Goal: Task Accomplishment & Management: Manage account settings

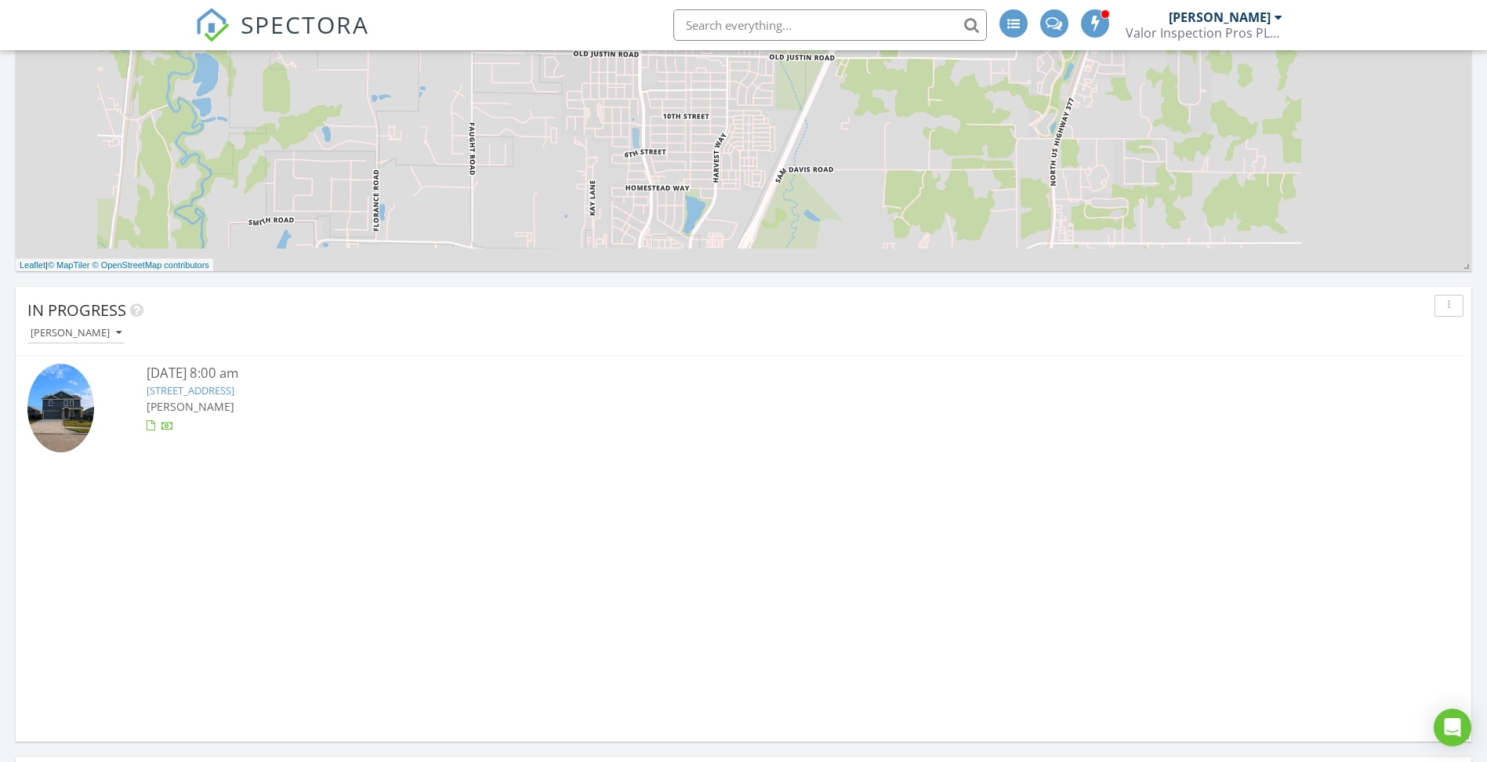
scroll to position [2705, 1511]
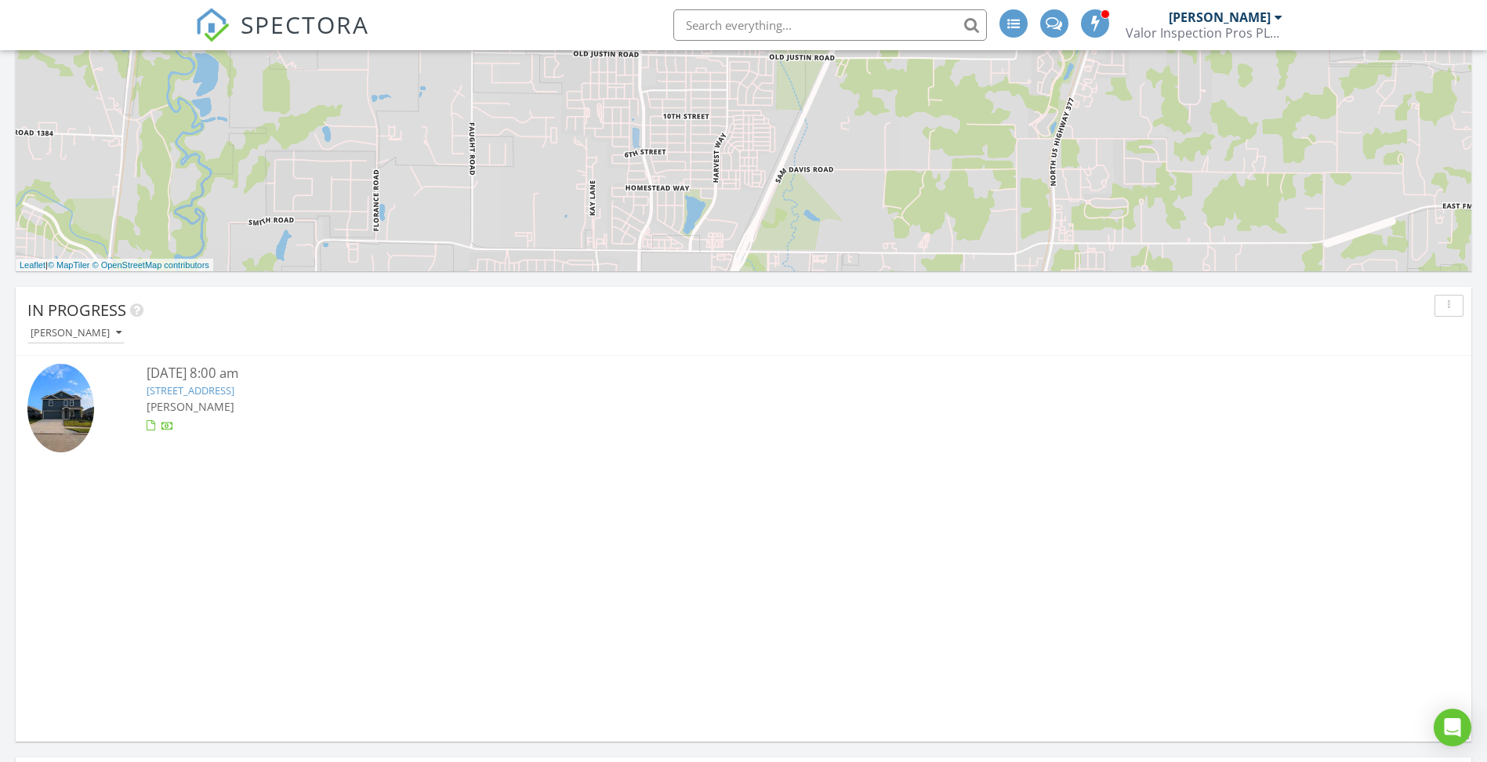
click at [277, 30] on span "SPECTORA" at bounding box center [305, 24] width 129 height 33
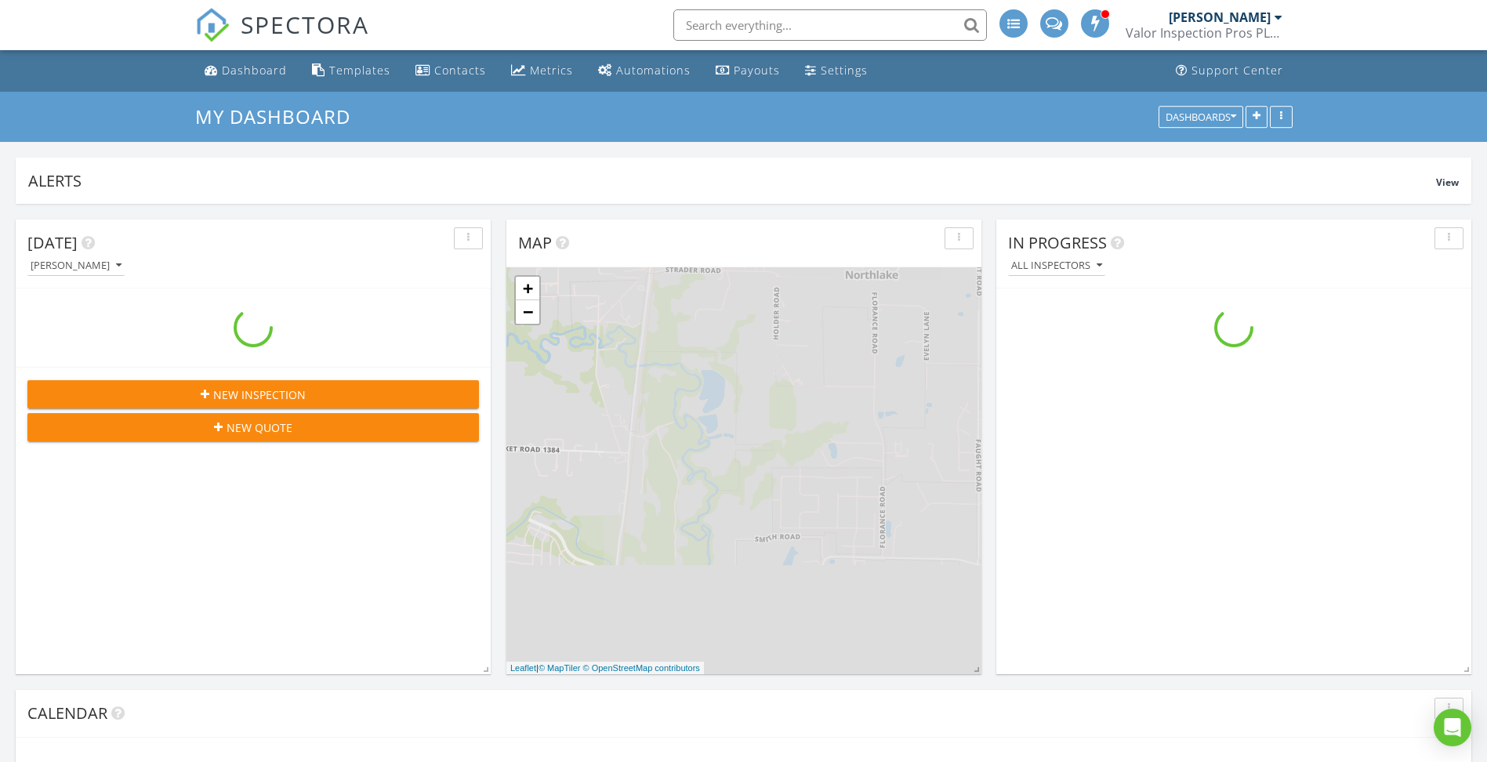
scroll to position [1451, 1511]
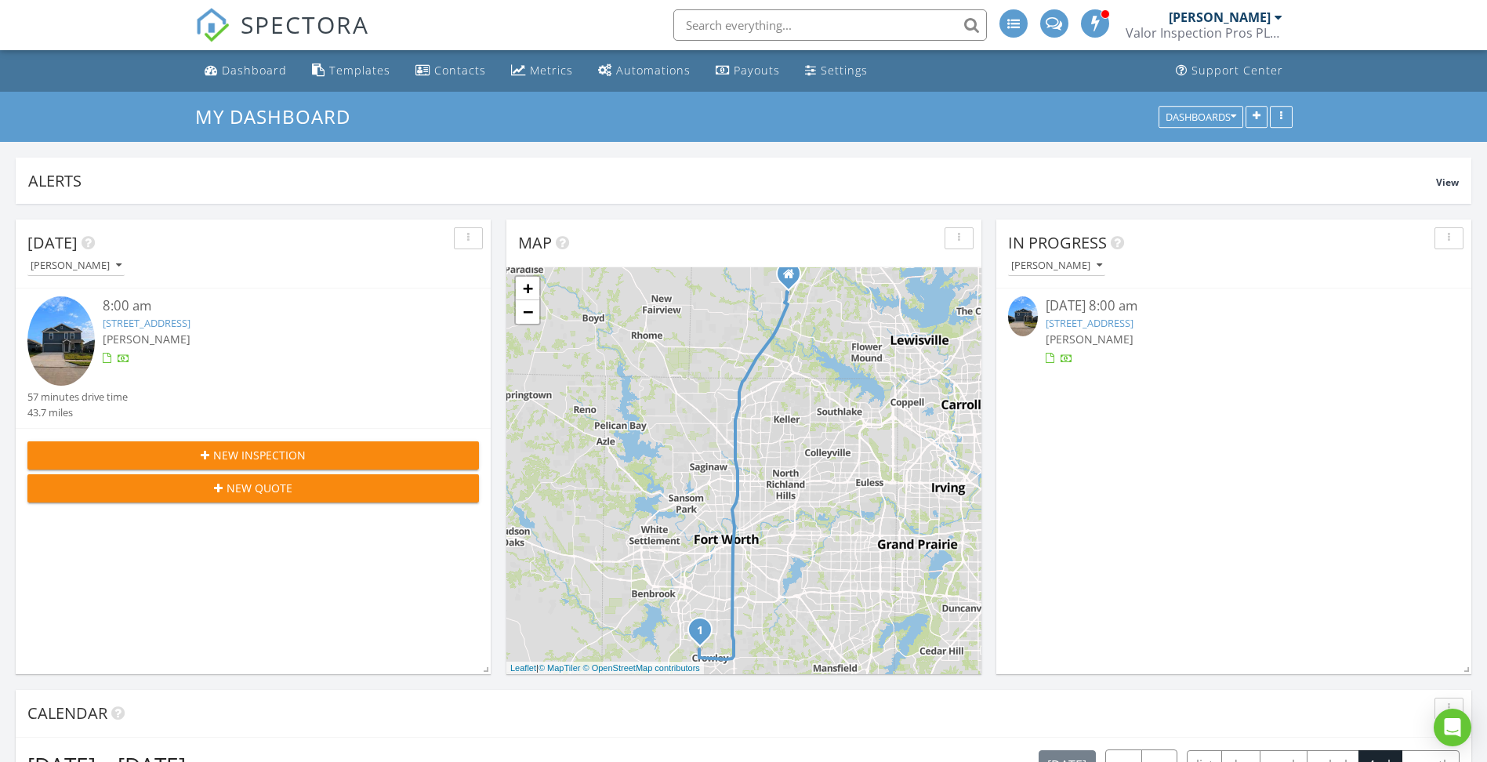
click at [1122, 320] on link "4016 Arklow Street, Fort Worth, TX 76036" at bounding box center [1090, 323] width 88 height 14
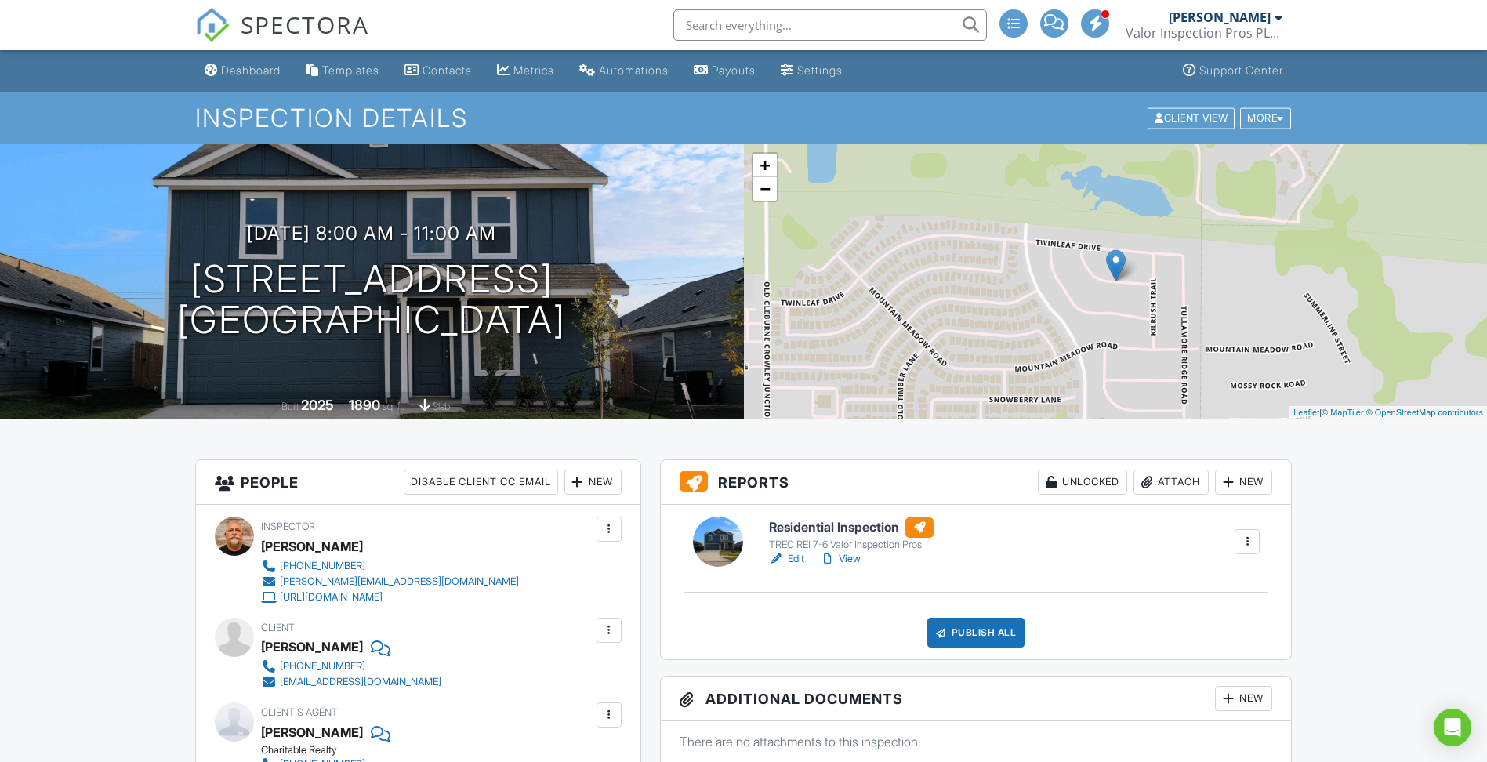
click at [794, 558] on link "Edit" at bounding box center [786, 559] width 35 height 16
